Goal: Transaction & Acquisition: Download file/media

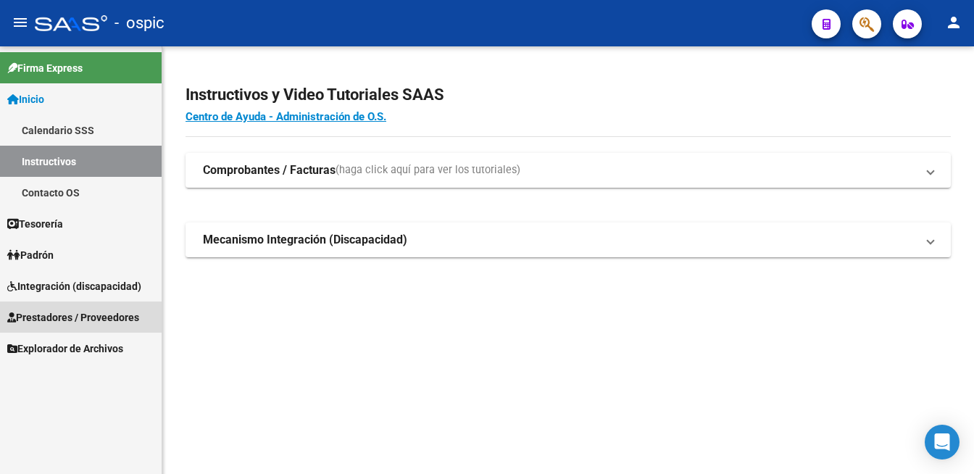
click at [68, 315] on span "Prestadores / Proveedores" at bounding box center [73, 317] width 132 height 16
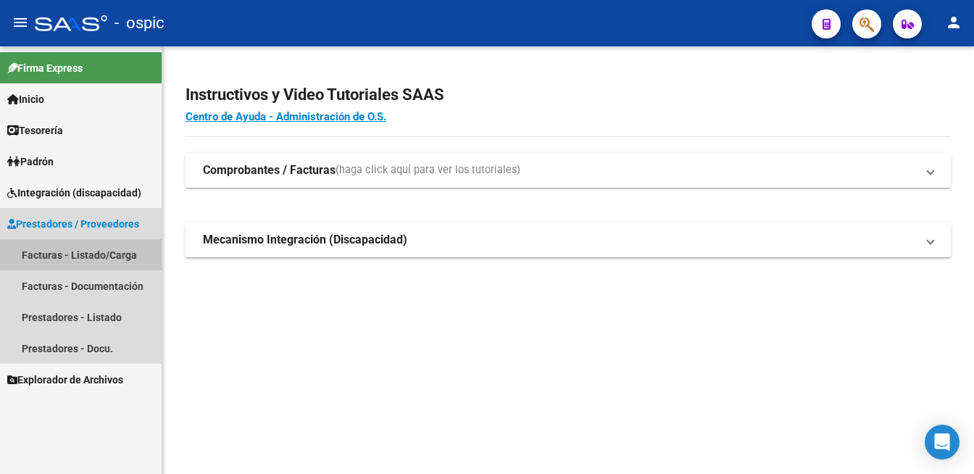
click at [87, 251] on link "Facturas - Listado/Carga" at bounding box center [81, 254] width 162 height 31
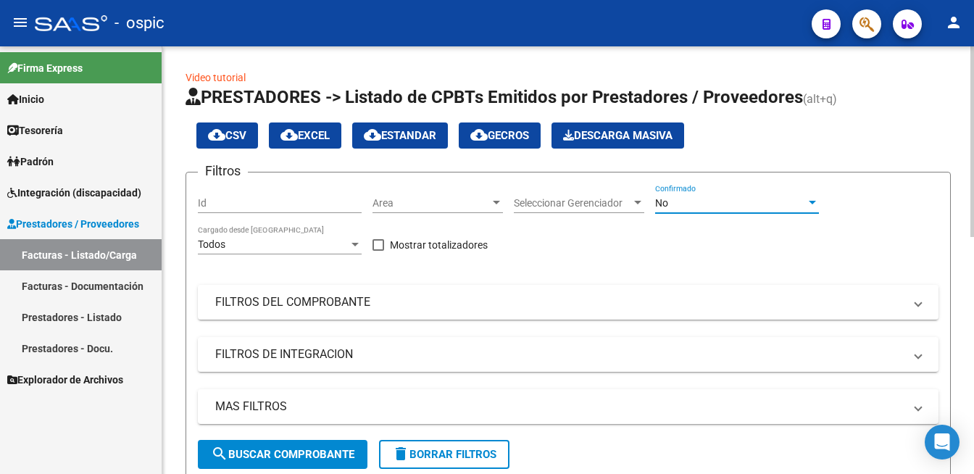
click at [711, 204] on div "No" at bounding box center [730, 203] width 151 height 12
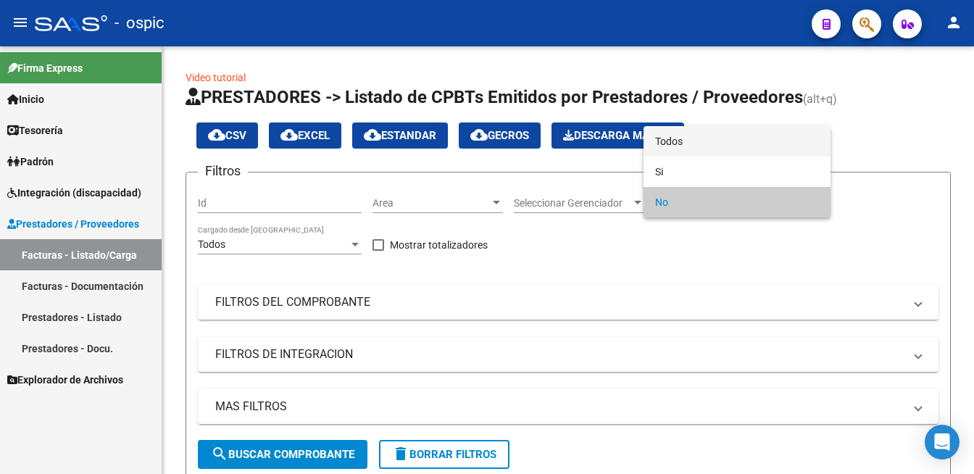
click at [705, 143] on span "Todos" at bounding box center [737, 141] width 164 height 30
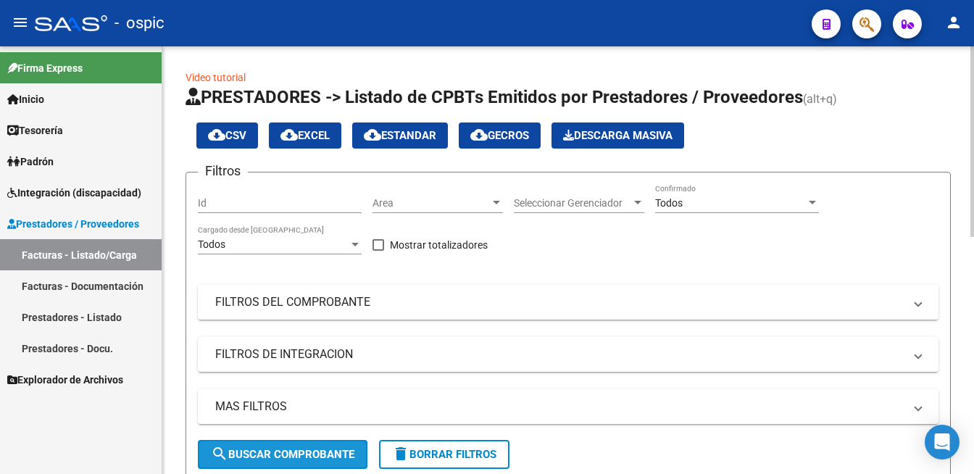
click at [330, 460] on button "search Buscar Comprobante" at bounding box center [283, 454] width 170 height 29
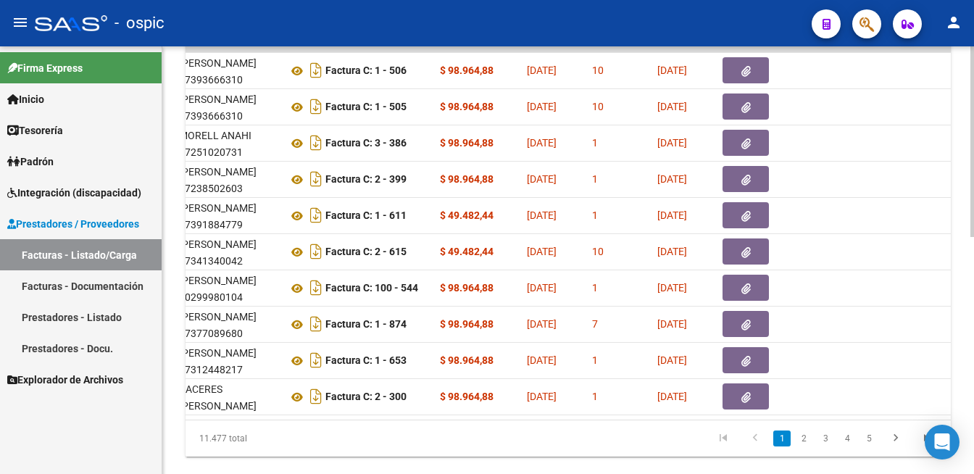
scroll to position [0, 275]
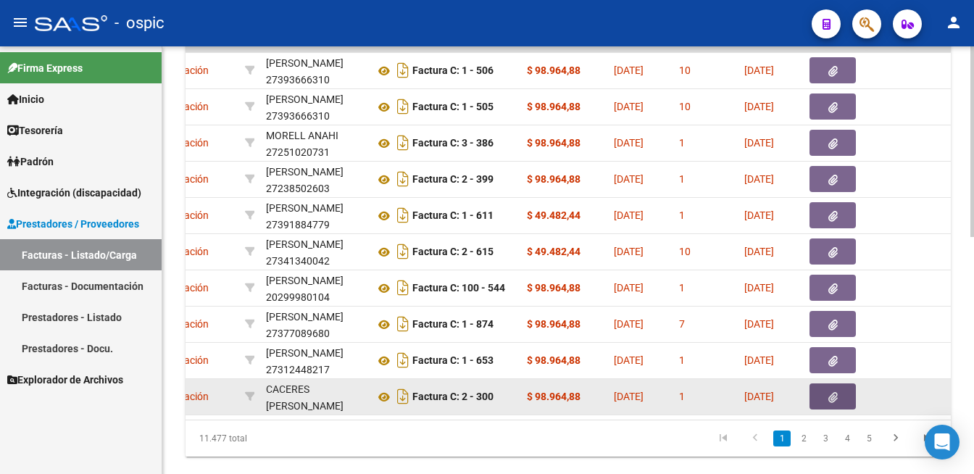
click at [826, 391] on button "button" at bounding box center [832, 396] width 46 height 26
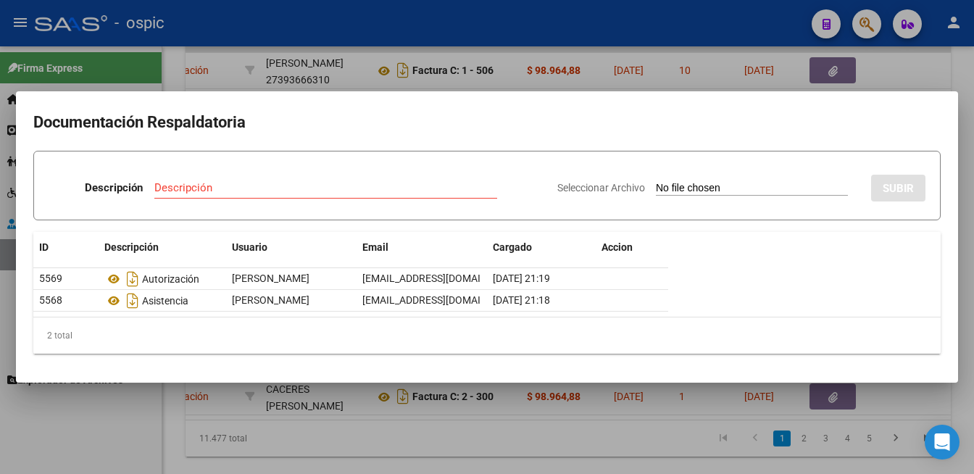
click at [99, 415] on div at bounding box center [487, 237] width 974 height 474
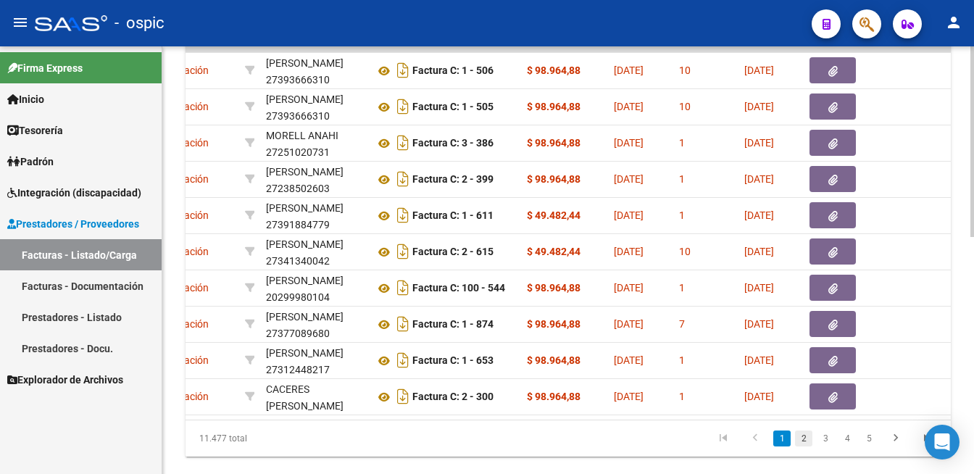
click at [805, 446] on link "2" at bounding box center [803, 438] width 17 height 16
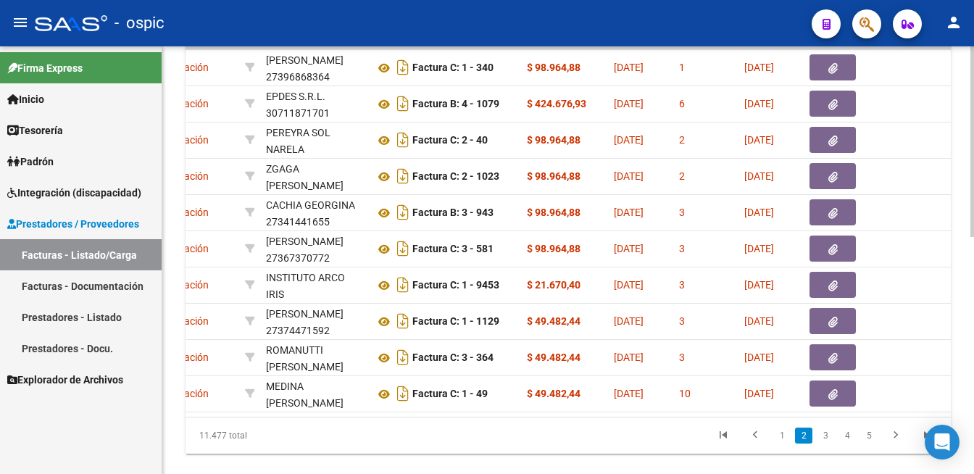
scroll to position [493, 0]
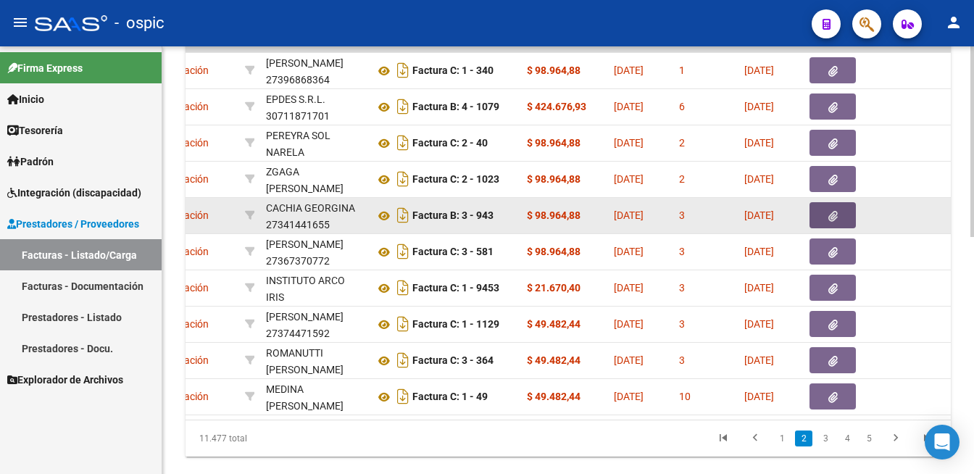
click at [827, 209] on button "button" at bounding box center [832, 215] width 46 height 26
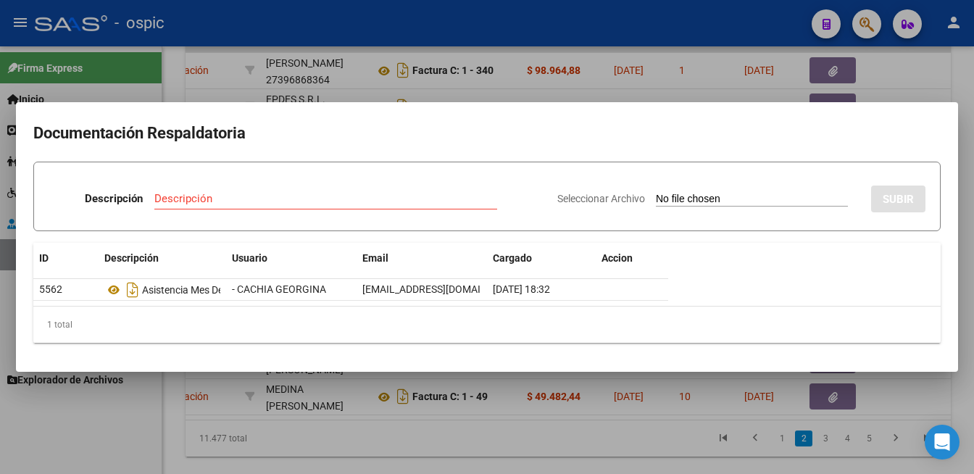
click at [130, 96] on div at bounding box center [487, 237] width 974 height 474
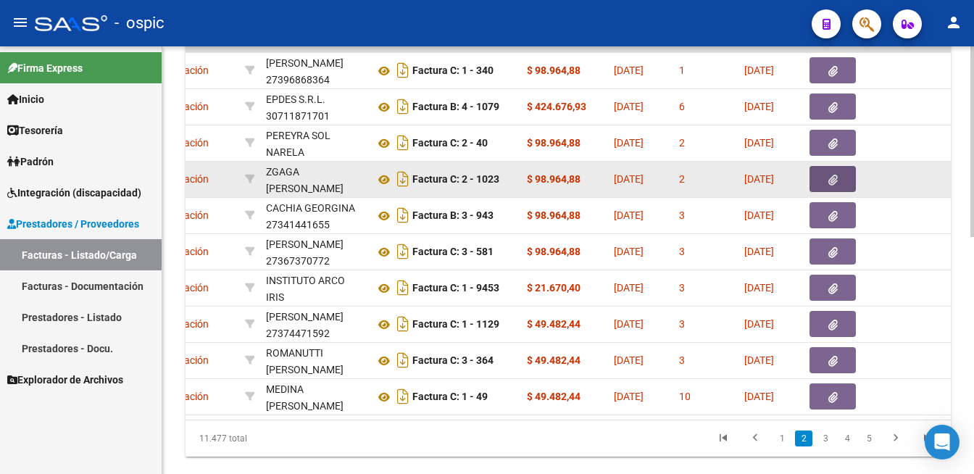
click at [833, 175] on icon "button" at bounding box center [832, 180] width 9 height 11
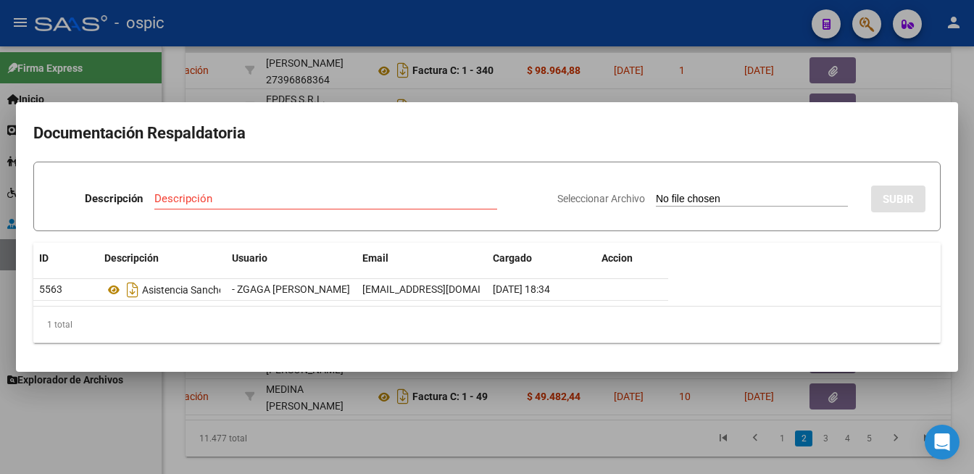
drag, startPoint x: 67, startPoint y: 443, endPoint x: 96, endPoint y: 109, distance: 336.0
click at [68, 441] on div at bounding box center [487, 237] width 974 height 474
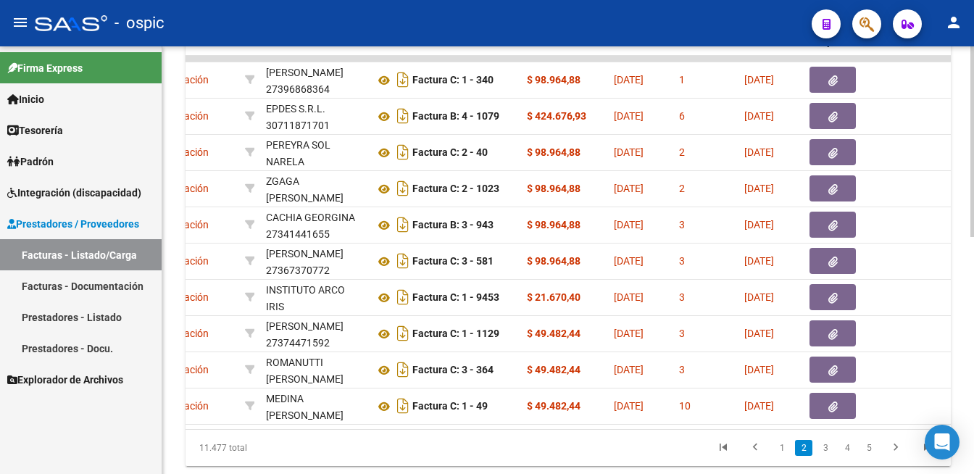
scroll to position [475, 0]
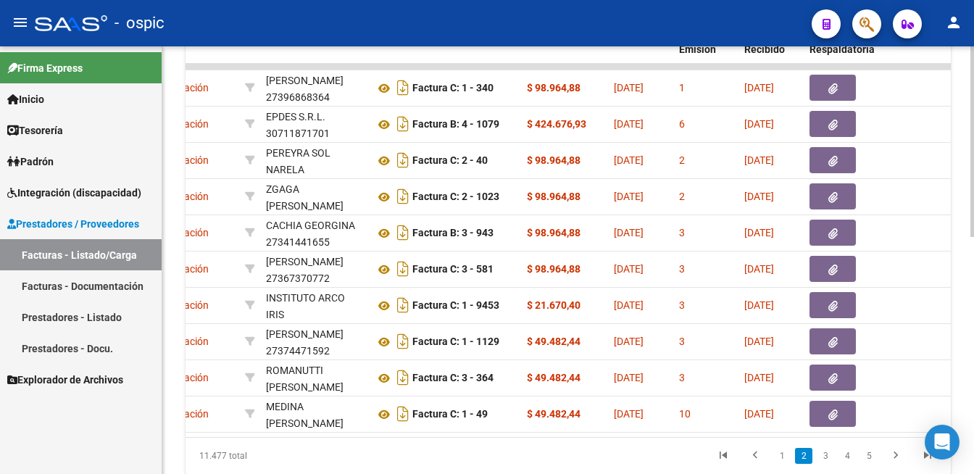
click at [973, 237] on div at bounding box center [972, 141] width 4 height 191
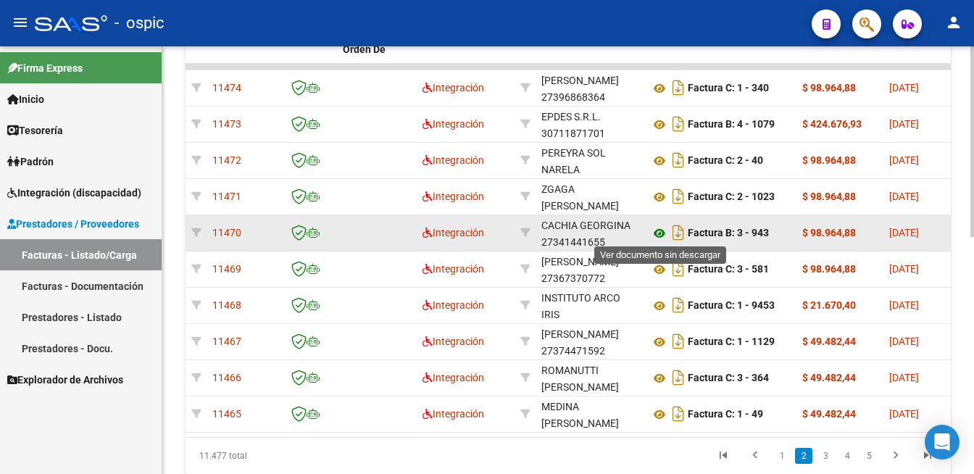
click at [657, 230] on icon at bounding box center [659, 233] width 19 height 17
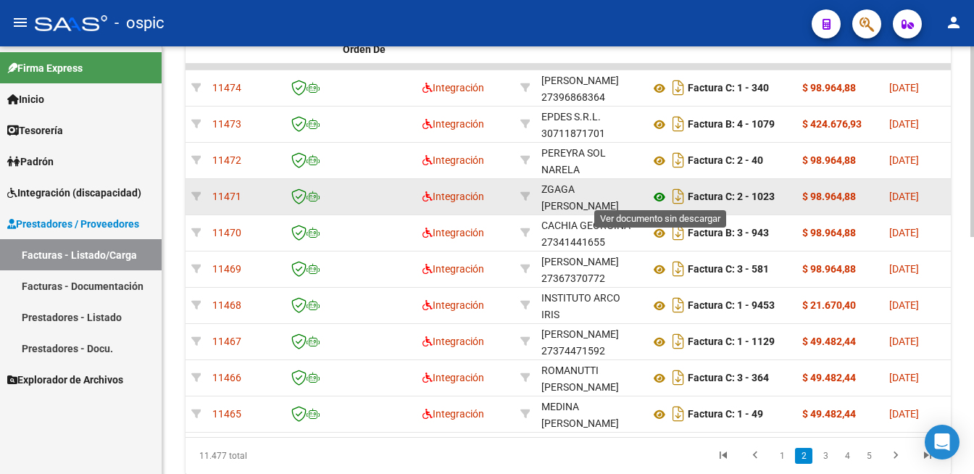
click at [661, 193] on icon at bounding box center [659, 196] width 19 height 17
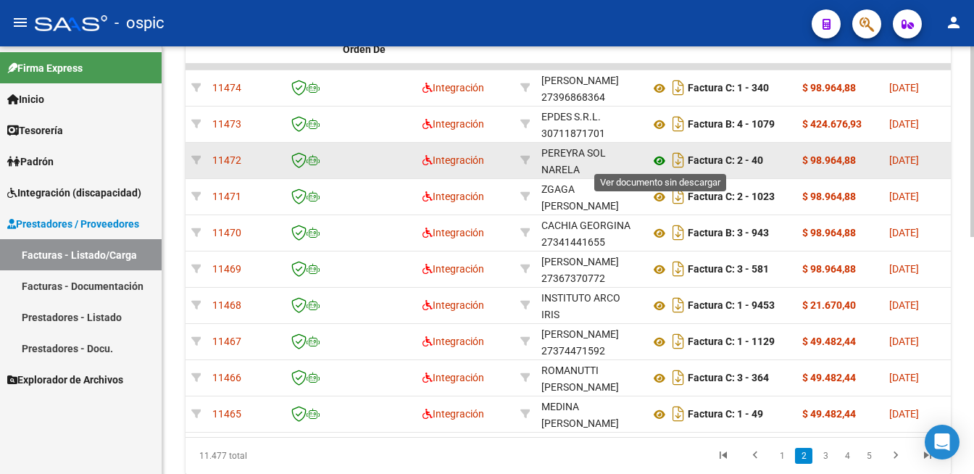
click at [660, 156] on icon at bounding box center [659, 160] width 19 height 17
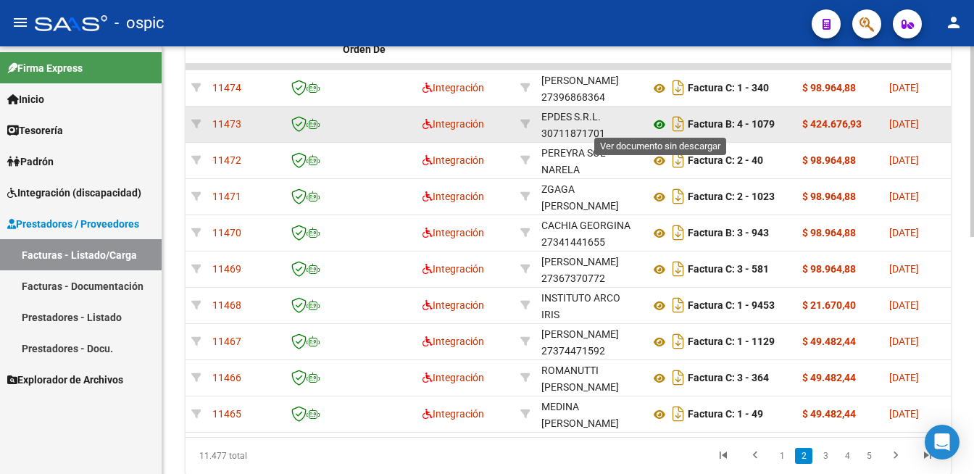
click at [656, 122] on icon at bounding box center [659, 124] width 19 height 17
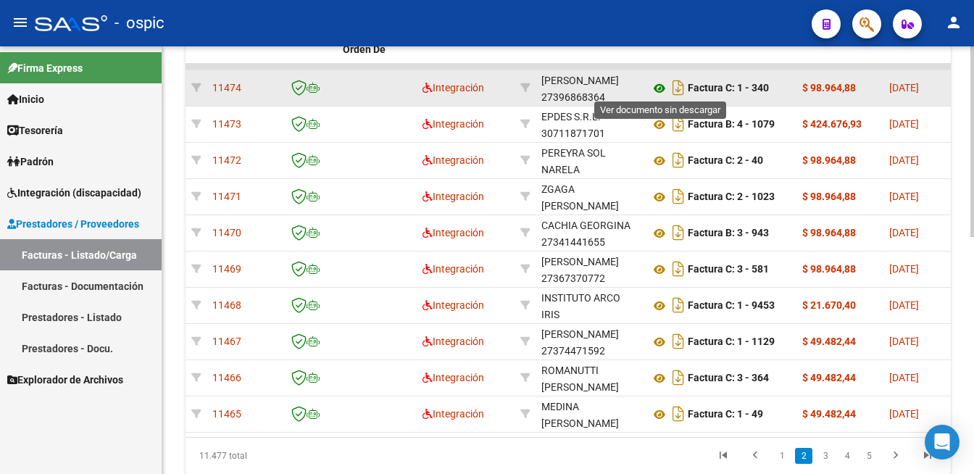
click at [658, 83] on icon at bounding box center [659, 88] width 19 height 17
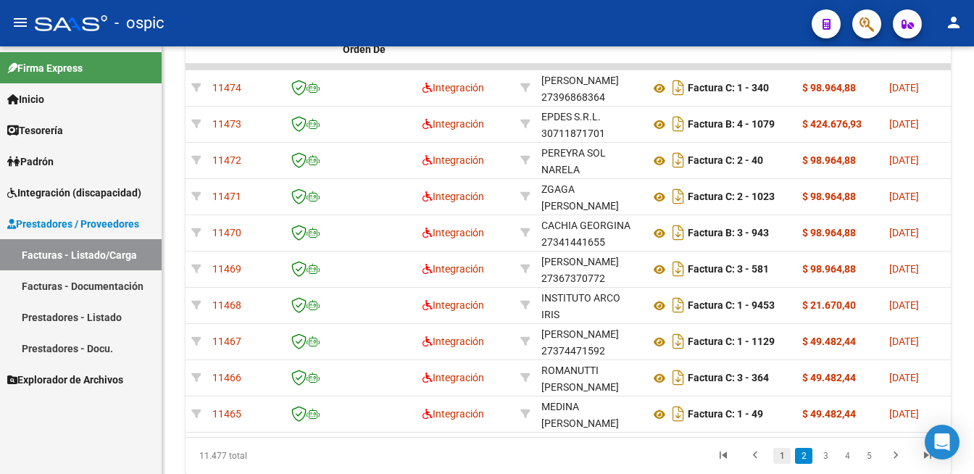
click at [780, 464] on link "1" at bounding box center [781, 456] width 17 height 16
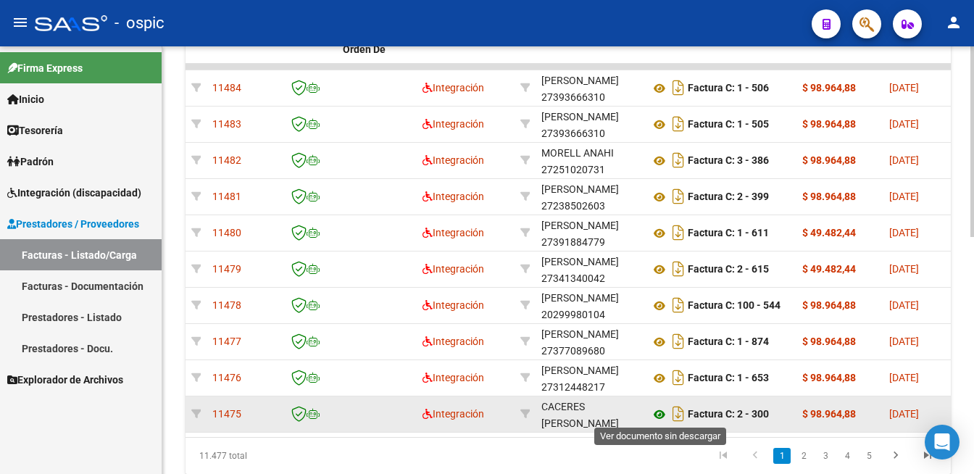
click at [654, 410] on icon at bounding box center [659, 414] width 19 height 17
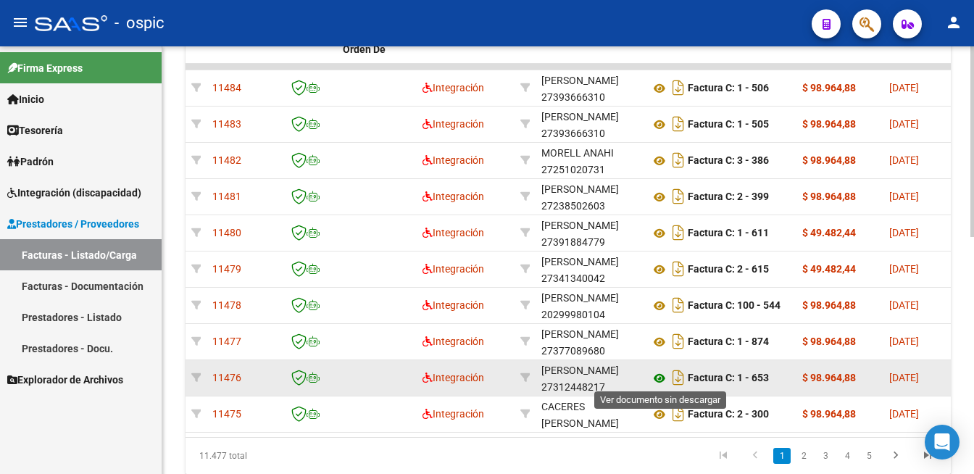
click at [655, 378] on icon at bounding box center [659, 378] width 19 height 17
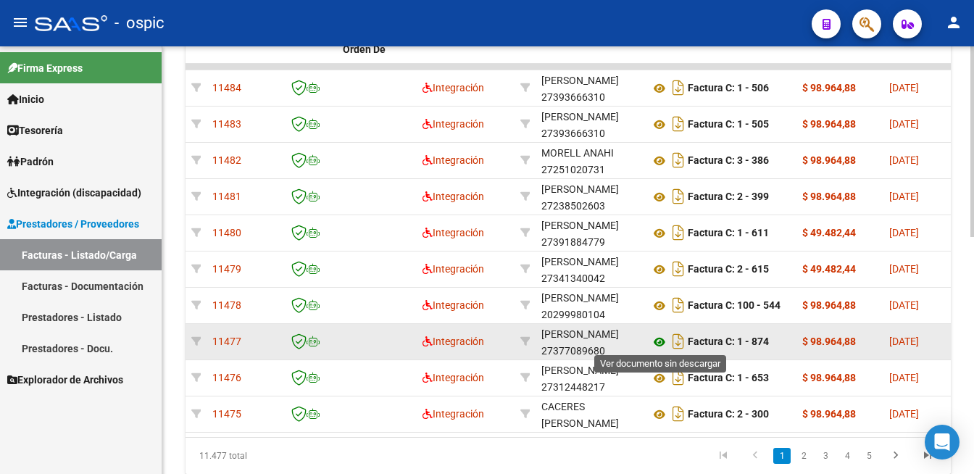
click at [658, 341] on icon at bounding box center [659, 341] width 19 height 17
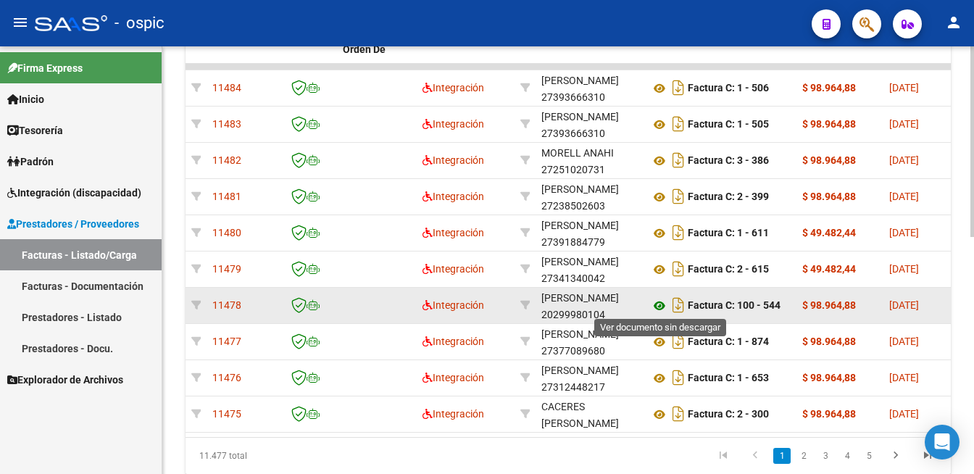
click at [657, 304] on icon at bounding box center [659, 305] width 19 height 17
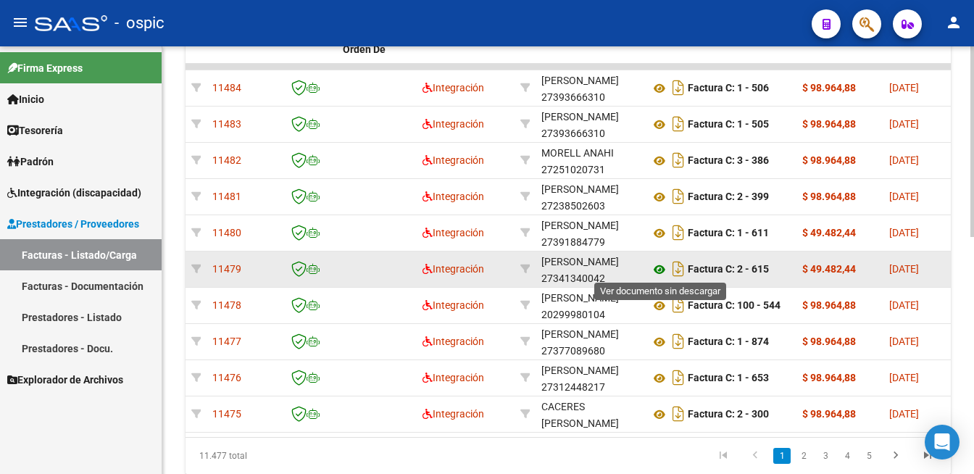
click at [660, 265] on icon at bounding box center [659, 269] width 19 height 17
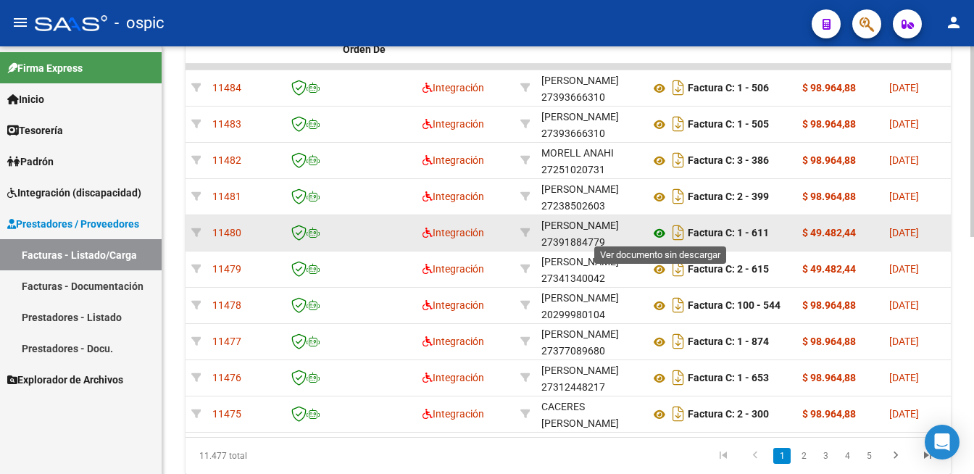
click at [657, 230] on icon at bounding box center [659, 233] width 19 height 17
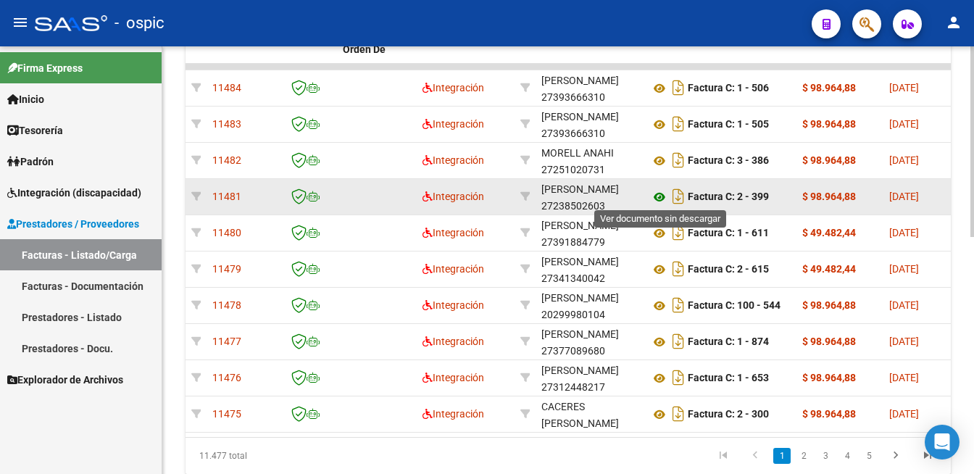
click at [660, 193] on icon at bounding box center [659, 196] width 19 height 17
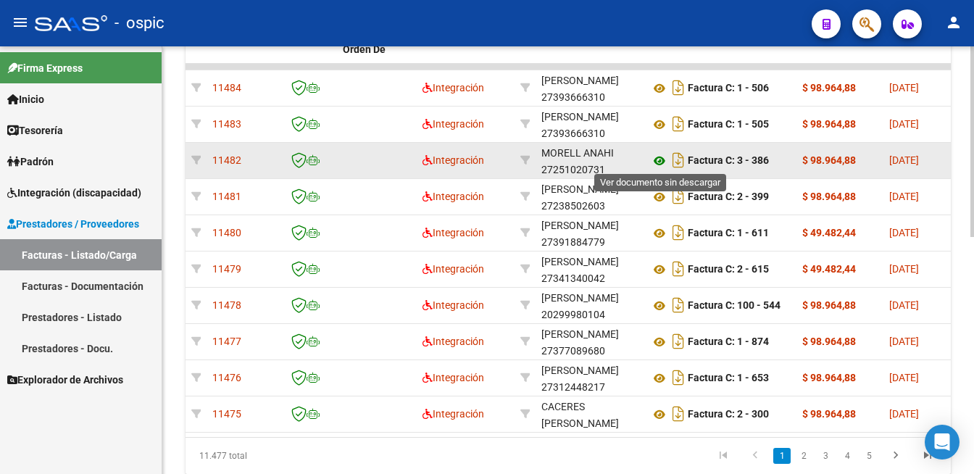
click at [661, 160] on icon at bounding box center [659, 160] width 19 height 17
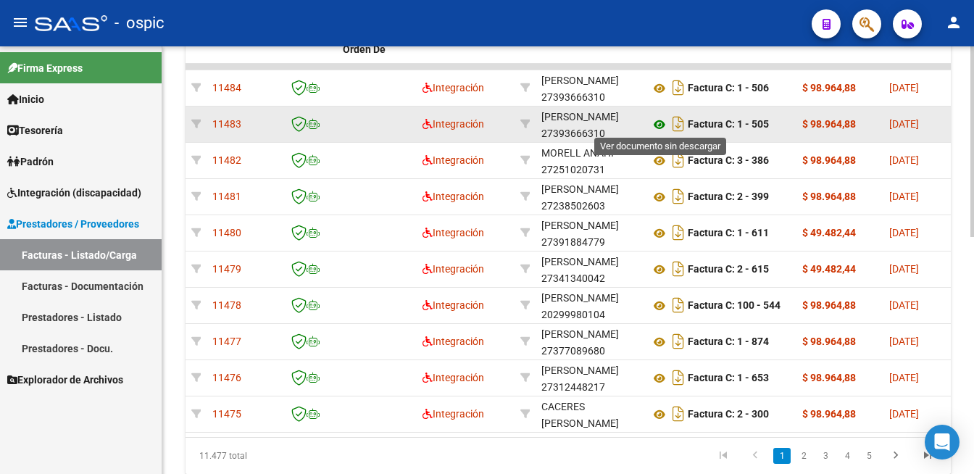
click at [658, 125] on icon at bounding box center [659, 124] width 19 height 17
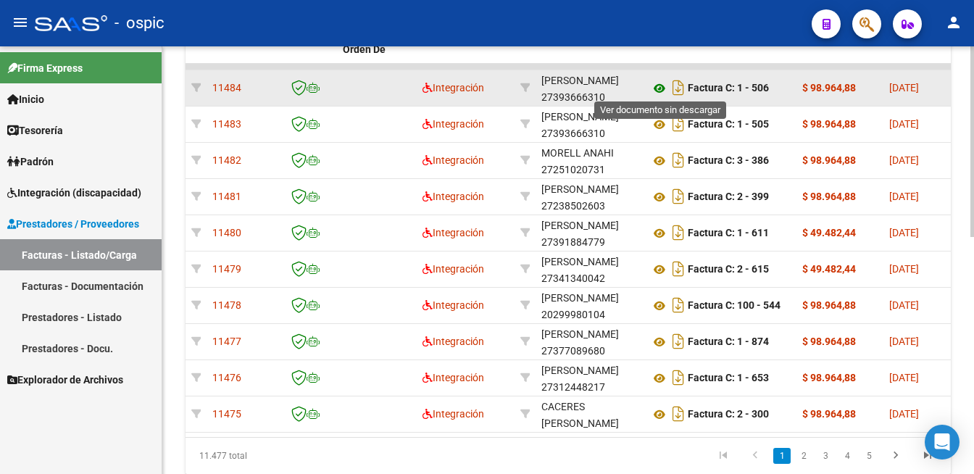
click at [659, 83] on icon at bounding box center [659, 88] width 19 height 17
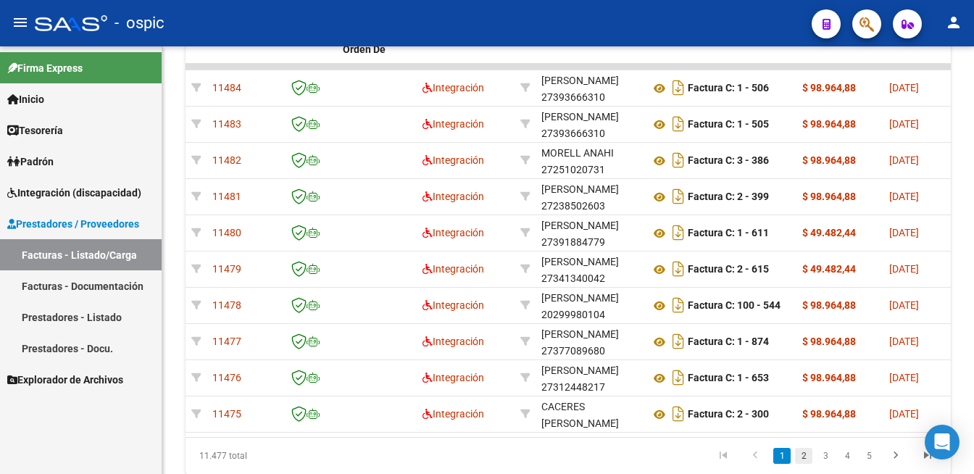
click at [801, 463] on link "2" at bounding box center [803, 456] width 17 height 16
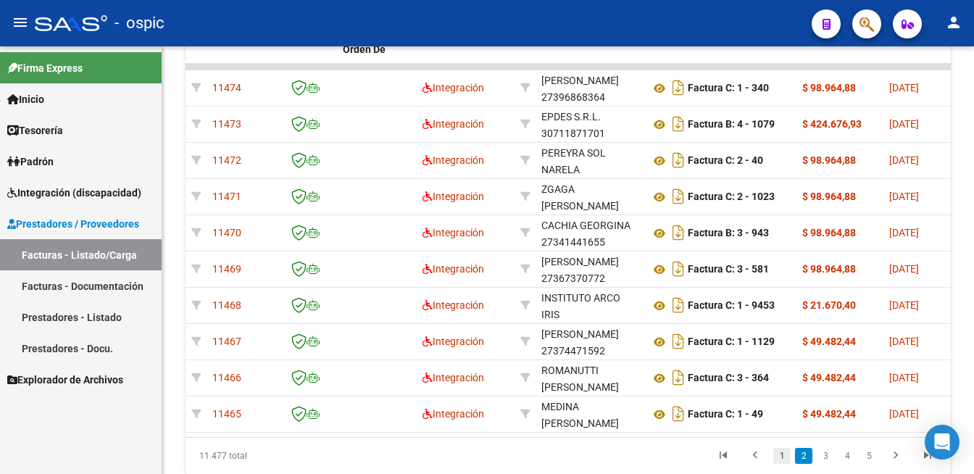
click at [786, 464] on link "1" at bounding box center [781, 456] width 17 height 16
